Goal: Find specific page/section: Find specific page/section

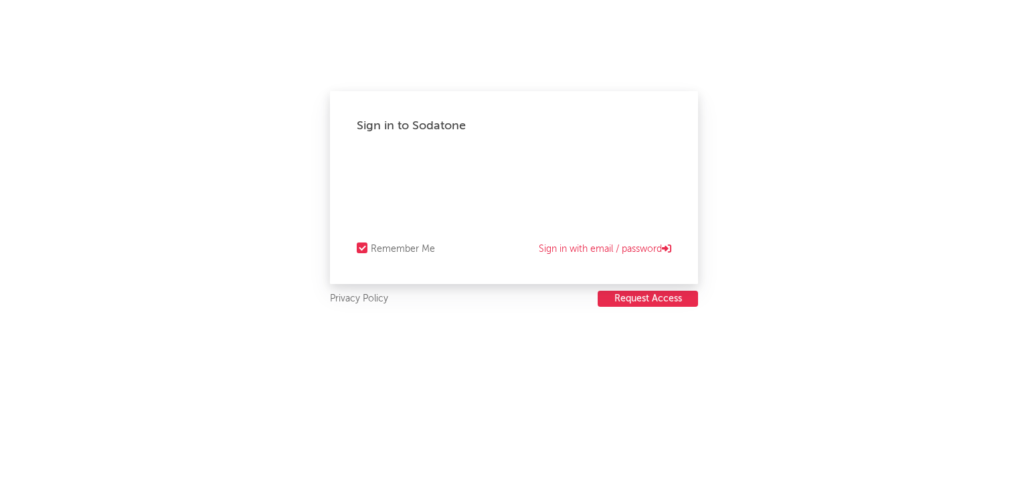
select select "recorded_music"
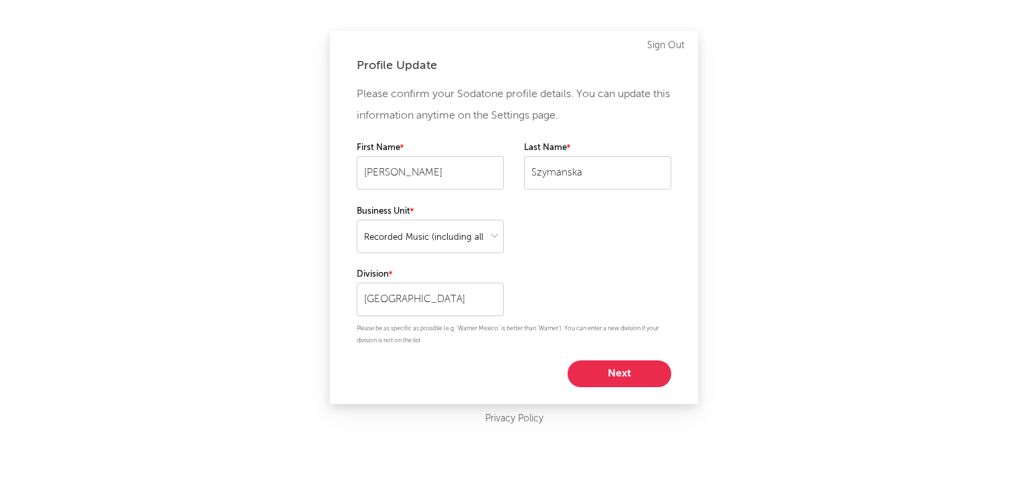
click at [612, 369] on button "Next" at bounding box center [620, 373] width 104 height 27
select select "marketing"
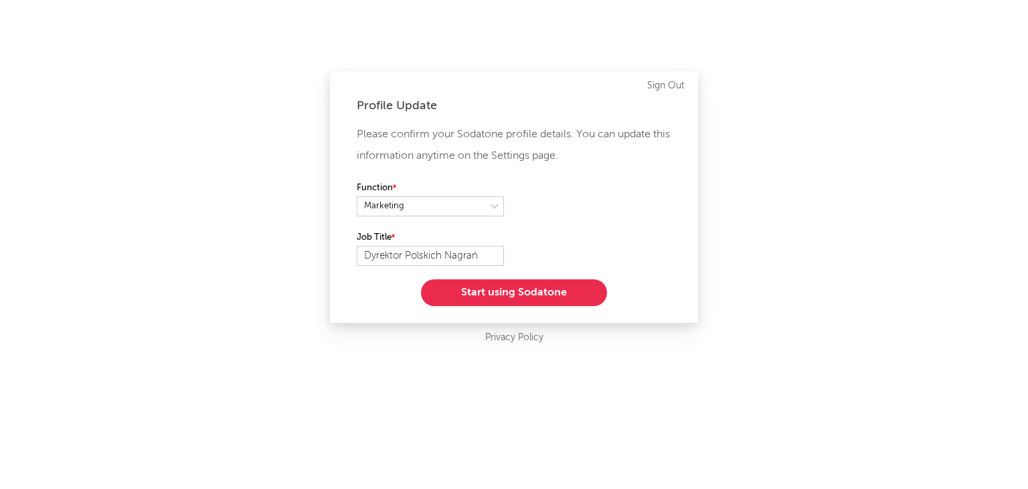
click at [507, 293] on button "Start using Sodatone" at bounding box center [514, 292] width 186 height 27
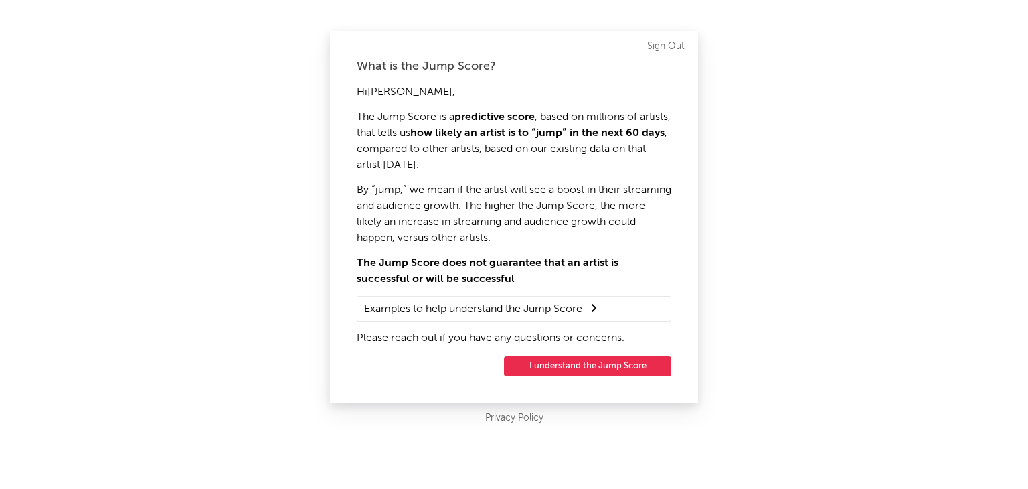
click at [567, 363] on button "I understand the Jump Score" at bounding box center [587, 366] width 167 height 20
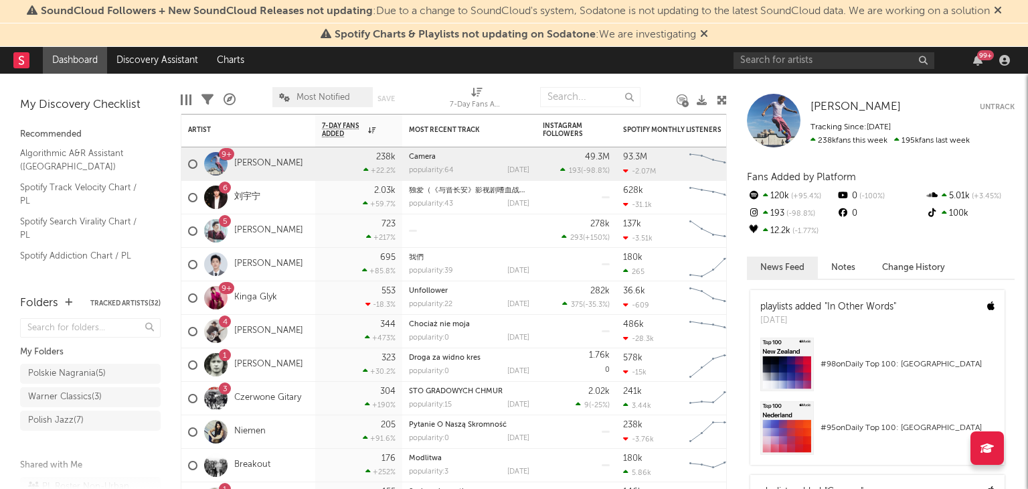
click at [1002, 9] on icon at bounding box center [998, 10] width 8 height 11
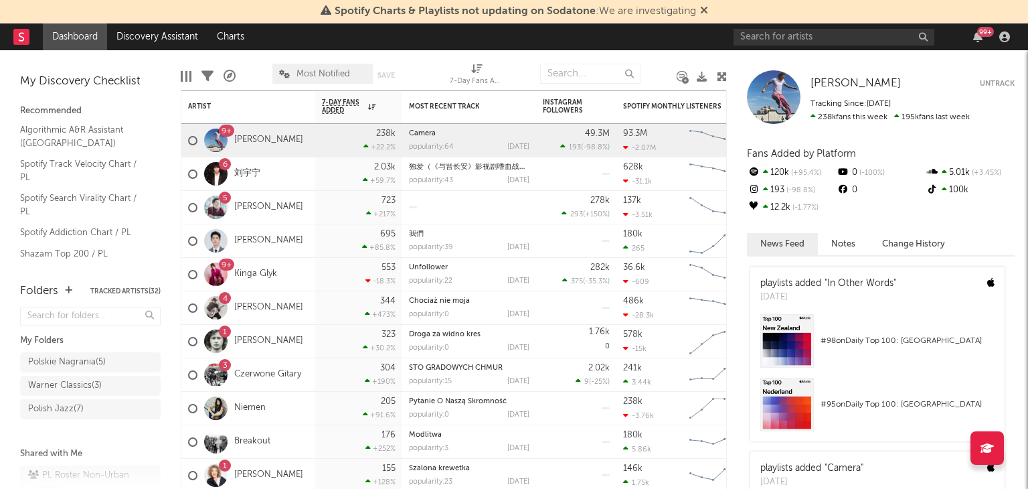
click at [707, 7] on icon at bounding box center [704, 10] width 8 height 11
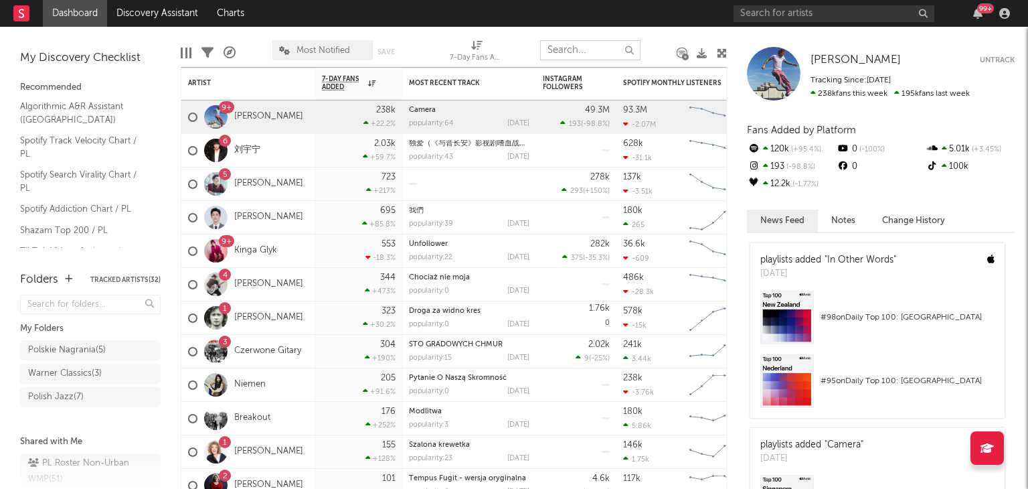
click at [550, 48] on input "text" at bounding box center [590, 50] width 100 height 20
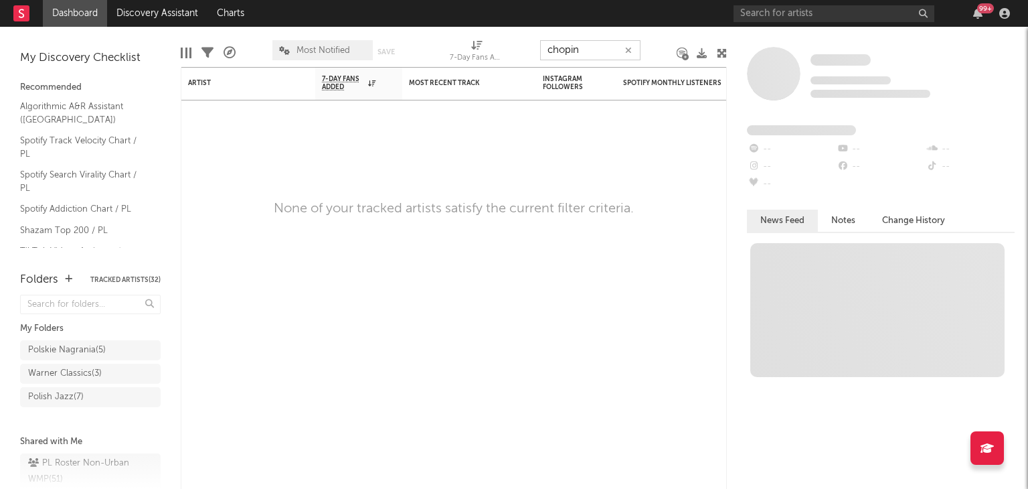
type input "chopin"
click at [589, 50] on input "chopin" at bounding box center [590, 50] width 100 height 20
click at [79, 370] on div "Warner Classics ( 3 )" at bounding box center [65, 373] width 74 height 16
click at [625, 53] on icon "button" at bounding box center [628, 50] width 7 height 9
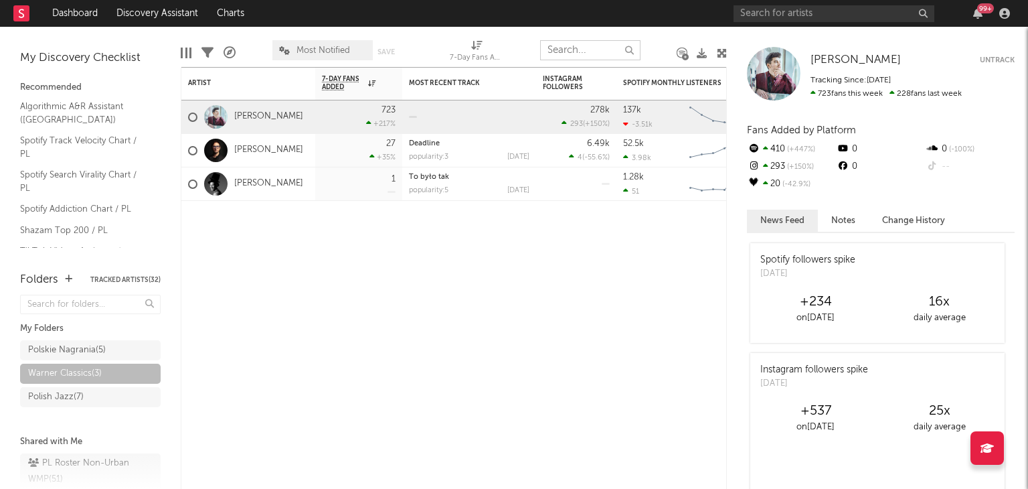
click at [574, 50] on input "text" at bounding box center [590, 50] width 100 height 20
type input "[PERSON_NAME]"
